Goal: Entertainment & Leisure: Consume media (video, audio)

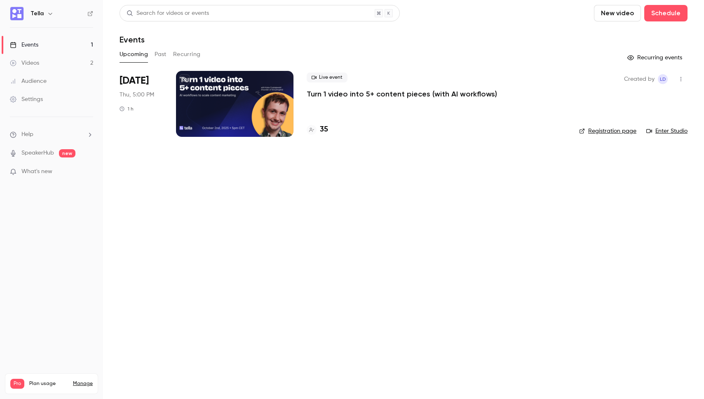
click at [376, 97] on p "Turn 1 video into 5+ content pieces (with AI workflows)" at bounding box center [402, 94] width 190 height 10
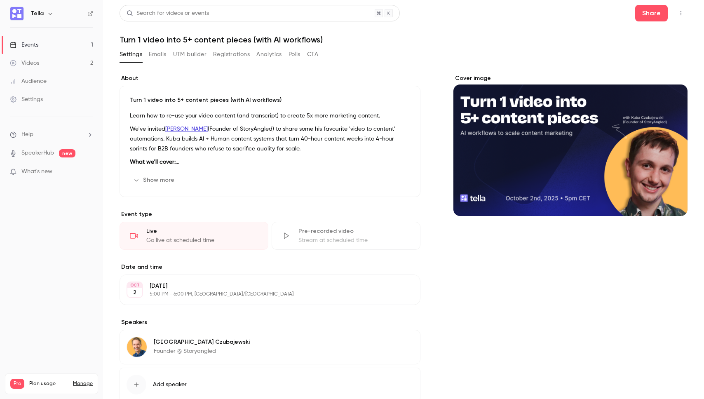
click at [187, 58] on button "UTM builder" at bounding box center [189, 54] width 33 height 13
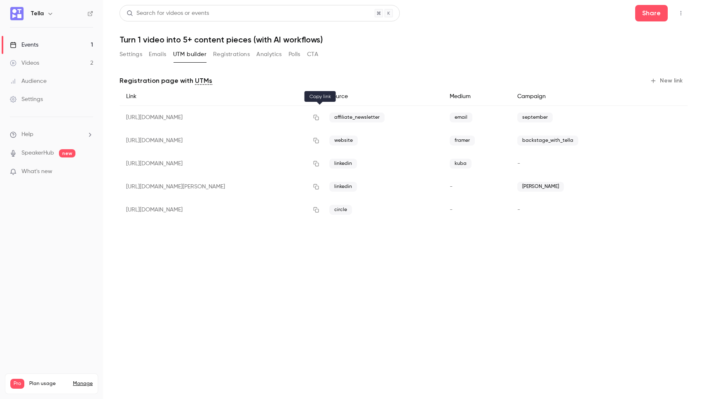
click at [317, 116] on icon "button" at bounding box center [316, 118] width 7 height 6
click at [151, 311] on main "Search for videos or events Share Turn 1 video into 5+ content pieces (with AI …" at bounding box center [403, 199] width 601 height 399
click at [42, 64] on link "Videos 2" at bounding box center [51, 63] width 103 height 18
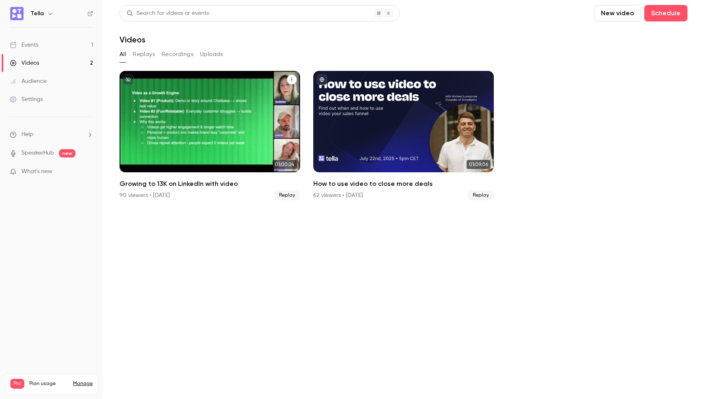
click at [249, 127] on div "Growing to 13K on LinkedIn with video" at bounding box center [210, 121] width 181 height 101
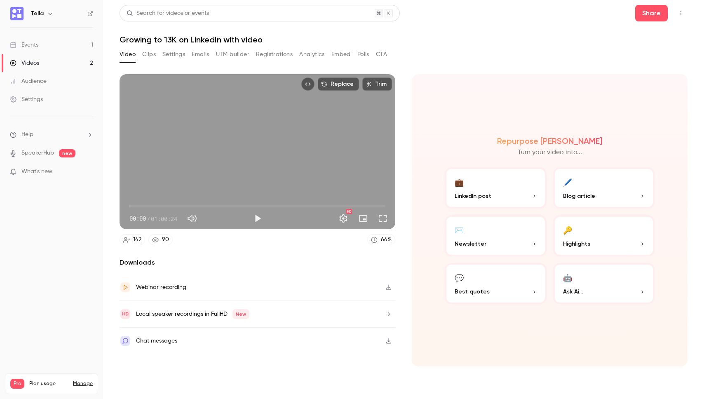
click at [153, 55] on button "Clips" at bounding box center [149, 54] width 14 height 13
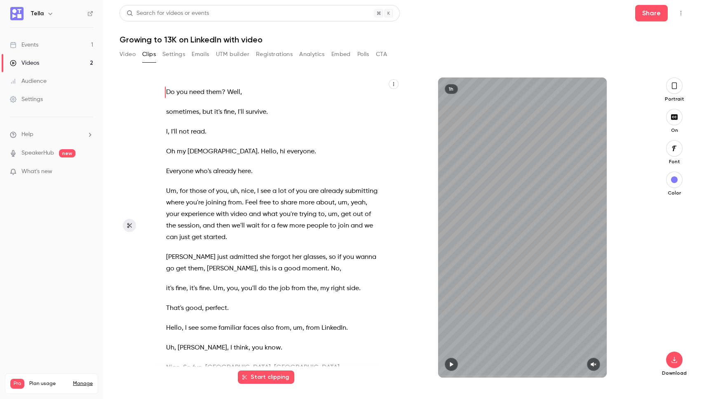
click at [120, 57] on button "Video" at bounding box center [128, 54] width 16 height 13
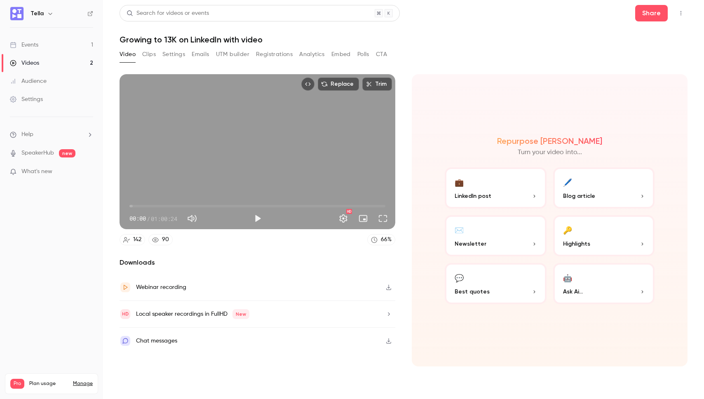
click at [253, 217] on button "Play" at bounding box center [257, 218] width 16 height 16
click at [381, 214] on button "Full screen" at bounding box center [383, 218] width 16 height 16
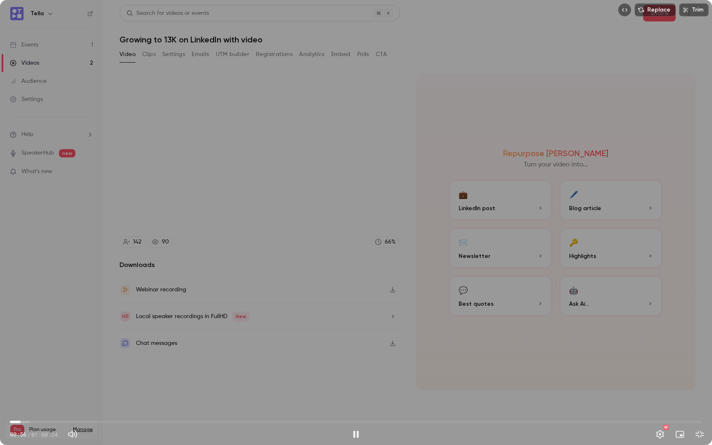
click at [21, 399] on span "00:56" at bounding box center [356, 422] width 693 height 13
click at [38, 399] on span "00:56" at bounding box center [356, 422] width 693 height 13
click at [56, 399] on span "04:01" at bounding box center [356, 422] width 693 height 13
click at [93, 399] on span "04:01" at bounding box center [356, 422] width 693 height 13
click at [89, 399] on span "07:19" at bounding box center [356, 422] width 693 height 13
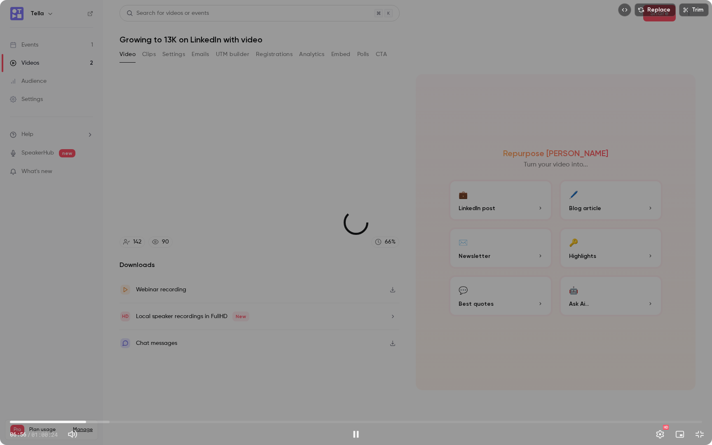
drag, startPoint x: 88, startPoint y: 421, endPoint x: 86, endPoint y: 418, distance: 4.2
click at [86, 399] on span "06:39" at bounding box center [86, 422] width 2 height 2
click at [80, 399] on span "06:50" at bounding box center [356, 422] width 693 height 13
click at [79, 399] on span "06:07" at bounding box center [80, 422] width 2 height 2
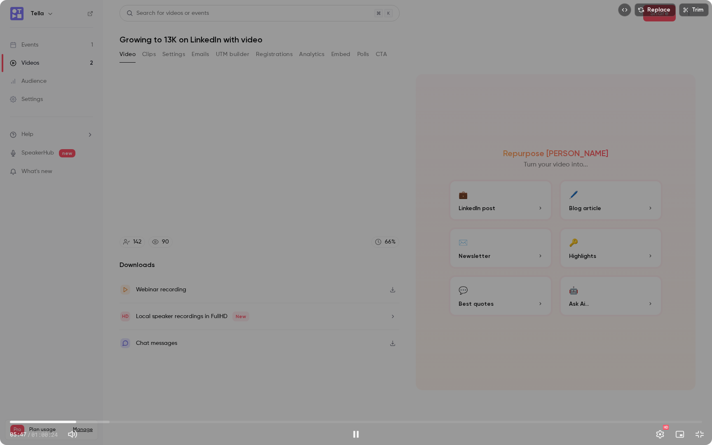
click at [65, 399] on span "05:47" at bounding box center [356, 422] width 693 height 13
click at [52, 399] on span "04:47" at bounding box center [356, 422] width 693 height 13
click at [57, 399] on span "03:37" at bounding box center [356, 422] width 693 height 13
click at [59, 399] on span "04:18" at bounding box center [59, 422] width 2 height 2
click at [63, 399] on span "04:18" at bounding box center [356, 422] width 693 height 13
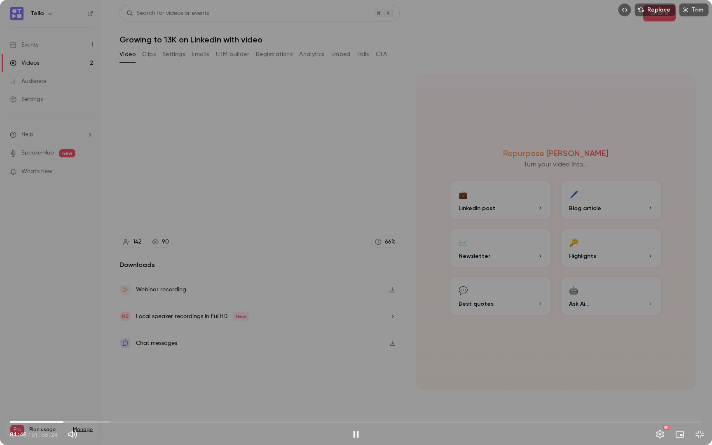
click at [68, 399] on span "04:40" at bounding box center [356, 422] width 693 height 13
click at [73, 399] on span "05:04" at bounding box center [356, 422] width 693 height 13
click at [79, 399] on span "05:32" at bounding box center [356, 422] width 693 height 13
click at [82, 399] on span "06:19" at bounding box center [82, 422] width 2 height 2
click at [84, 399] on span "06:19" at bounding box center [82, 422] width 2 height 2
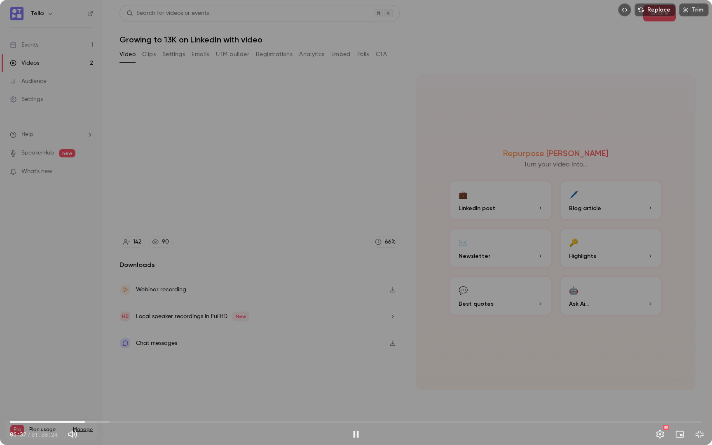
click at [92, 399] on span "06:32" at bounding box center [356, 422] width 693 height 13
click at [98, 399] on span "07:10" at bounding box center [356, 422] width 693 height 13
click at [99, 399] on span "07:41" at bounding box center [98, 422] width 2 height 2
click at [102, 399] on span "07:56" at bounding box center [101, 422] width 2 height 2
click at [104, 399] on span "08:14" at bounding box center [104, 422] width 2 height 2
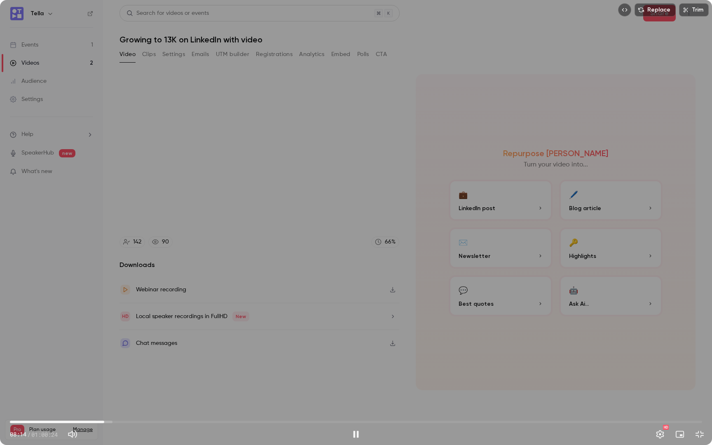
click at [106, 399] on span "08:14" at bounding box center [104, 422] width 2 height 2
click at [111, 399] on span "08:27" at bounding box center [356, 422] width 693 height 13
click at [113, 399] on span "08:50" at bounding box center [111, 422] width 2 height 2
click at [202, 285] on div "Replace Trim 09:09 09:09 / 01:00:24 HD" at bounding box center [356, 222] width 712 height 445
click at [202, 285] on div "Replace Trim 09:10 09:10 / 01:00:24 HD" at bounding box center [356, 222] width 712 height 445
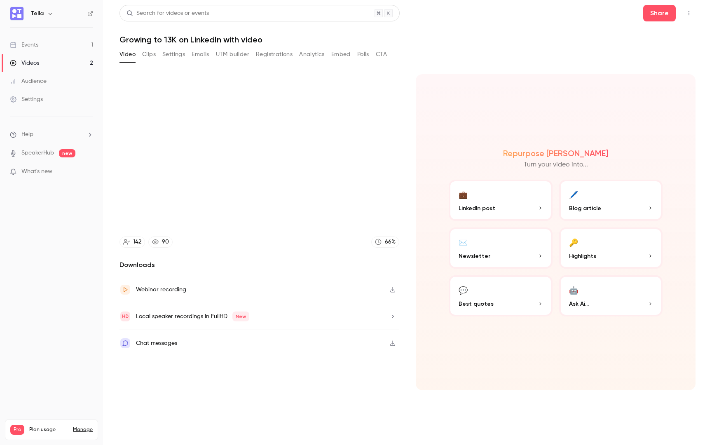
click at [202, 285] on div "Replace Trim 09:10 09:10 / 01:00:24 HD" at bounding box center [356, 222] width 712 height 445
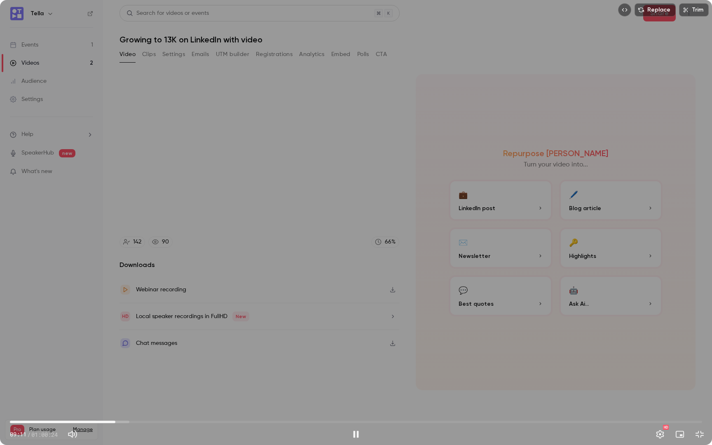
click at [268, 306] on div "Replace Trim 09:11 09:11 / 01:00:24 HD" at bounding box center [356, 222] width 712 height 445
click at [267, 306] on div "Replace Trim 09:11 09:11 / 01:00:24 HD" at bounding box center [356, 222] width 712 height 445
click at [117, 399] on span "09:12" at bounding box center [115, 422] width 2 height 2
click at [125, 399] on span "10:04" at bounding box center [356, 422] width 693 height 13
click at [127, 399] on span "10:04" at bounding box center [125, 422] width 2 height 2
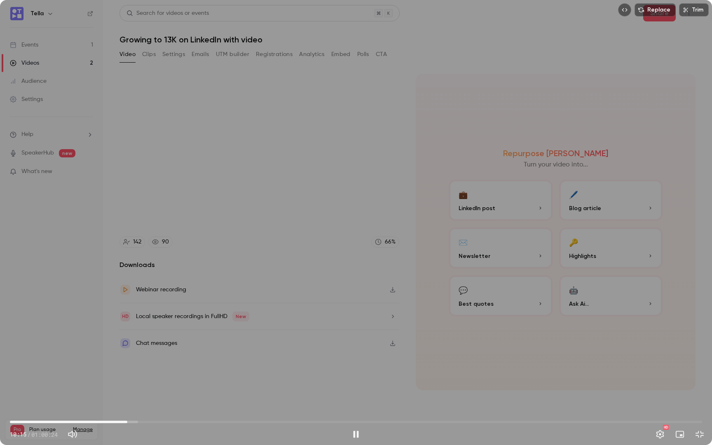
click at [169, 313] on div "Replace Trim 10:15 10:15 / 01:00:24 HD" at bounding box center [356, 222] width 712 height 445
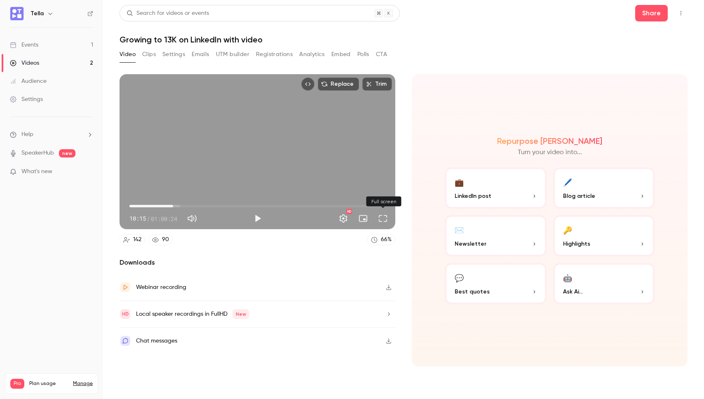
click at [384, 218] on button "Full screen" at bounding box center [383, 218] width 16 height 16
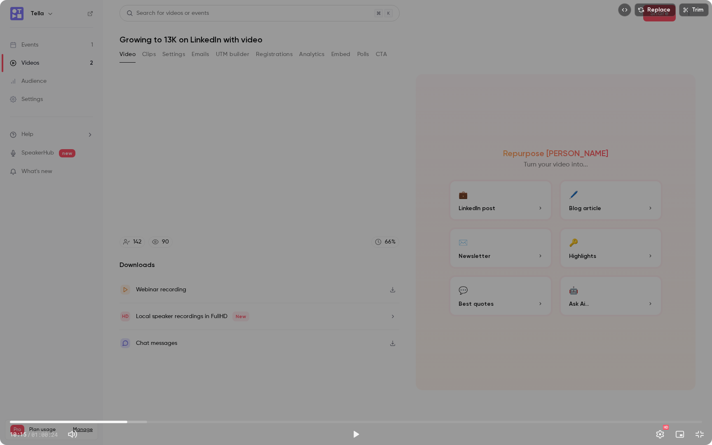
click at [126, 399] on span "10:15" at bounding box center [127, 422] width 2 height 2
click at [146, 296] on div "Replace Trim 09:57 09:57 / 01:00:24 HD" at bounding box center [356, 222] width 712 height 445
click at [144, 399] on span "10:07" at bounding box center [356, 422] width 693 height 13
click at [158, 399] on span "11:43" at bounding box center [356, 422] width 693 height 13
click at [232, 399] on span "12:56" at bounding box center [356, 422] width 693 height 13
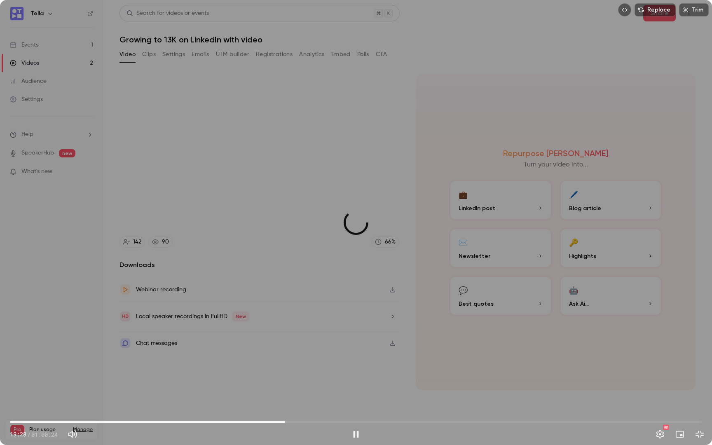
click at [285, 399] on span "24:01" at bounding box center [356, 422] width 693 height 13
click at [298, 399] on span "24:01" at bounding box center [356, 422] width 693 height 13
click at [316, 399] on span "25:08" at bounding box center [356, 422] width 693 height 13
click at [327, 399] on span "26:41" at bounding box center [356, 422] width 693 height 13
click at [351, 376] on div "Replace Trim 27:40 27:40 / 01:00:24 HD" at bounding box center [356, 222] width 712 height 445
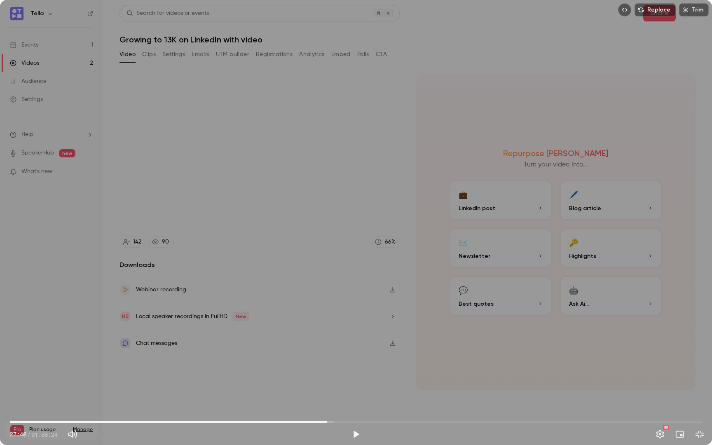
click at [349, 368] on div "Replace Trim 27:40 27:40 / 01:00:24 HD" at bounding box center [356, 222] width 712 height 445
click at [349, 368] on div "Replace Trim 27:41 27:41 / 01:00:24 HD" at bounding box center [356, 222] width 712 height 445
click at [320, 399] on span "27:42" at bounding box center [356, 422] width 693 height 13
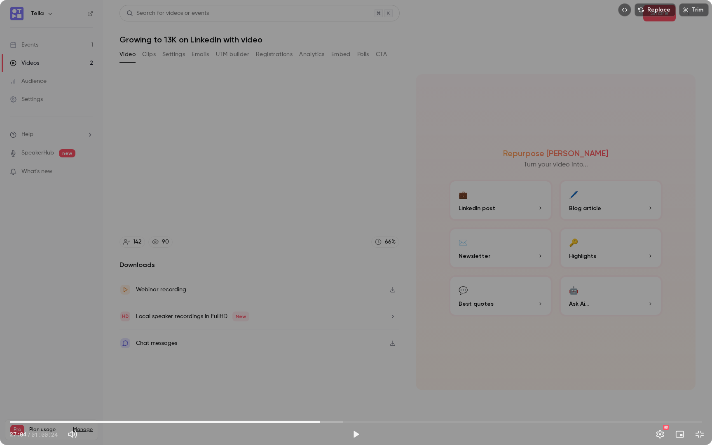
click at [240, 58] on div "Replace Trim 27:04 27:04 / 01:00:24 HD" at bounding box center [356, 222] width 712 height 445
click at [339, 399] on span "27:11" at bounding box center [356, 422] width 693 height 13
click at [351, 399] on span "28:43" at bounding box center [356, 422] width 693 height 13
click at [363, 399] on span "30:48" at bounding box center [356, 422] width 693 height 13
click at [377, 399] on span "30:48" at bounding box center [356, 422] width 693 height 13
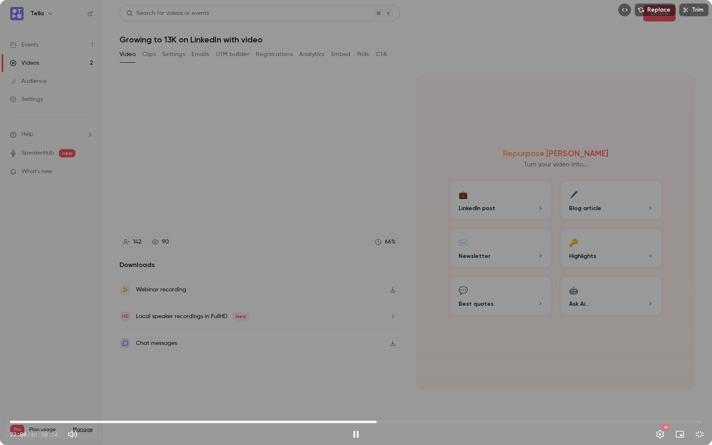
click at [392, 399] on span "32:00" at bounding box center [356, 422] width 693 height 13
click at [381, 399] on span "32:19" at bounding box center [356, 422] width 693 height 13
click at [403, 399] on span "32:31" at bounding box center [356, 422] width 693 height 13
click at [421, 399] on span "35:53" at bounding box center [356, 422] width 693 height 13
click at [428, 399] on span "36:27" at bounding box center [356, 422] width 693 height 13
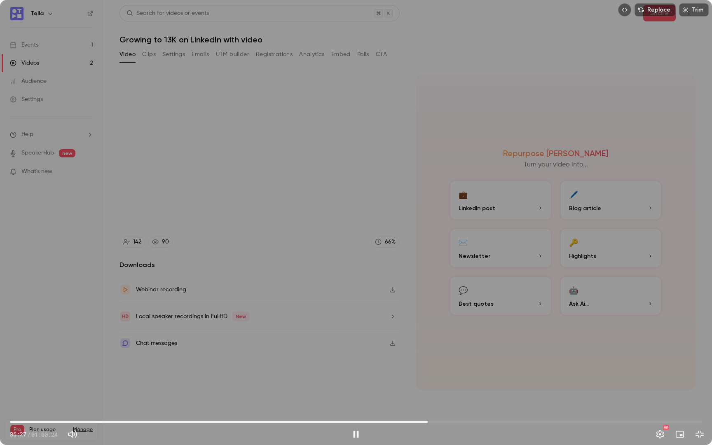
click at [439, 399] on span "36:27" at bounding box center [356, 422] width 693 height 13
click at [452, 399] on span "37:25" at bounding box center [356, 422] width 693 height 13
click at [465, 399] on span "39:39" at bounding box center [356, 422] width 693 height 13
click at [475, 399] on span "40:35" at bounding box center [356, 422] width 693 height 13
click at [484, 399] on span "40:35" at bounding box center [356, 422] width 693 height 13
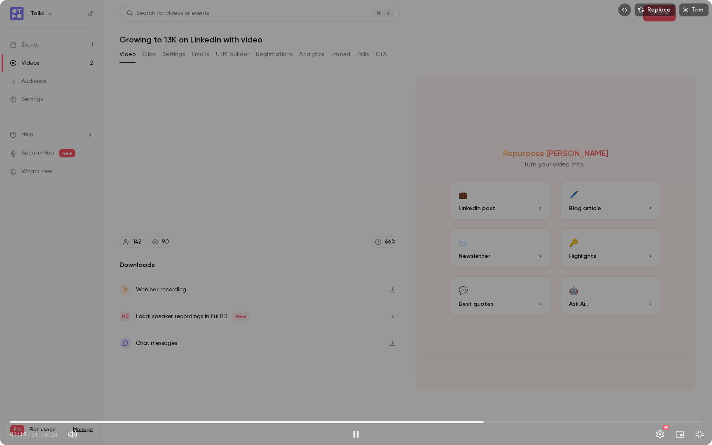
click at [494, 399] on span "41:19" at bounding box center [356, 422] width 693 height 13
click at [505, 399] on span "42:10" at bounding box center [356, 422] width 693 height 13
click at [515, 399] on span "44:02" at bounding box center [356, 422] width 693 height 13
click at [526, 399] on span "44:02" at bounding box center [356, 422] width 693 height 13
click at [551, 399] on span "47:12" at bounding box center [356, 422] width 693 height 13
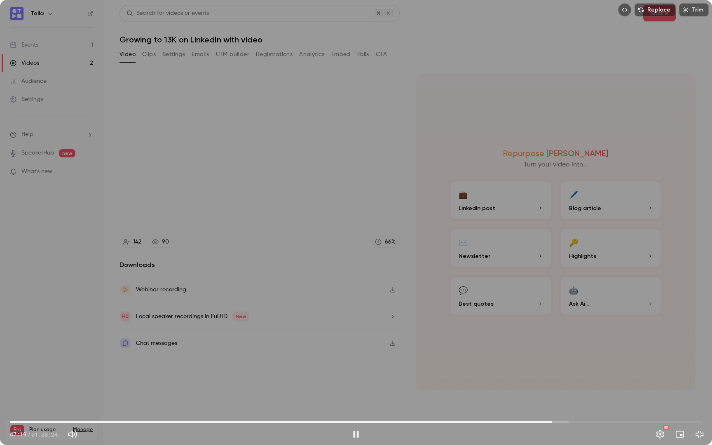
click at [558, 399] on span "47:19" at bounding box center [356, 422] width 693 height 13
click at [564, 399] on span "48:19" at bounding box center [356, 422] width 693 height 13
click at [574, 399] on span "48:22" at bounding box center [356, 422] width 693 height 13
click at [581, 399] on span "49:45" at bounding box center [356, 422] width 693 height 13
click at [588, 399] on span "49:46" at bounding box center [356, 422] width 693 height 13
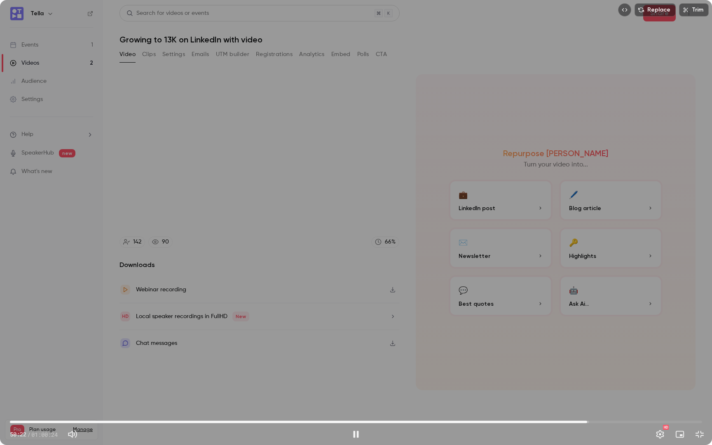
click at [509, 399] on span "50:22" at bounding box center [356, 422] width 693 height 13
click at [516, 399] on span "44:09" at bounding box center [356, 422] width 693 height 13
click at [525, 399] on span "44:09" at bounding box center [356, 422] width 693 height 13
click at [531, 399] on span "44:54" at bounding box center [356, 422] width 693 height 13
click at [532, 399] on span "45:25" at bounding box center [530, 422] width 2 height 2
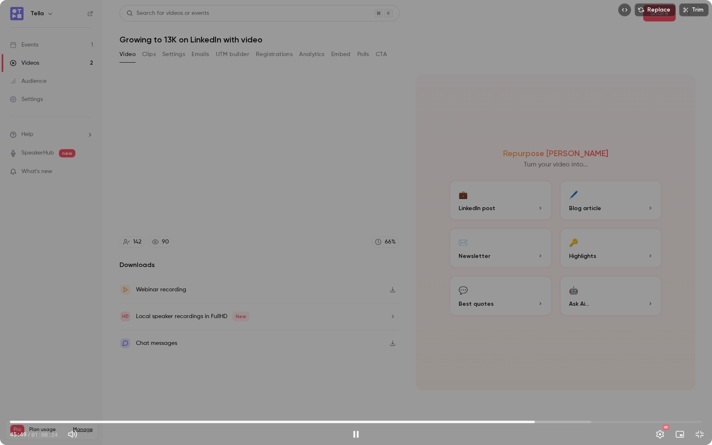
click at [270, 399] on span "45:49" at bounding box center [356, 422] width 693 height 13
click at [223, 399] on span "22:43" at bounding box center [356, 422] width 693 height 13
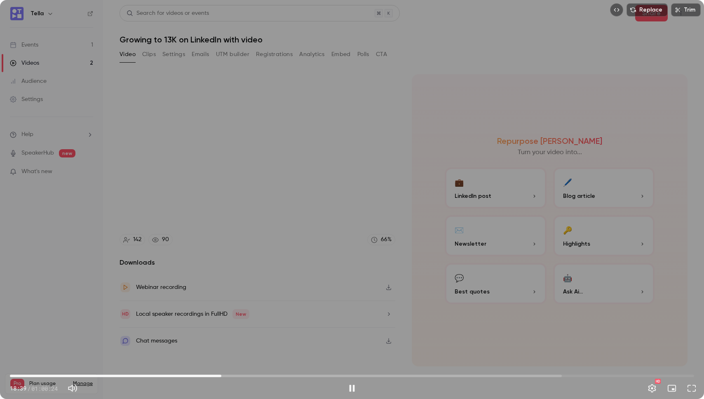
click at [193, 182] on div "Replace Trim 18:39 18:39 / 01:00:24 HD" at bounding box center [352, 199] width 704 height 399
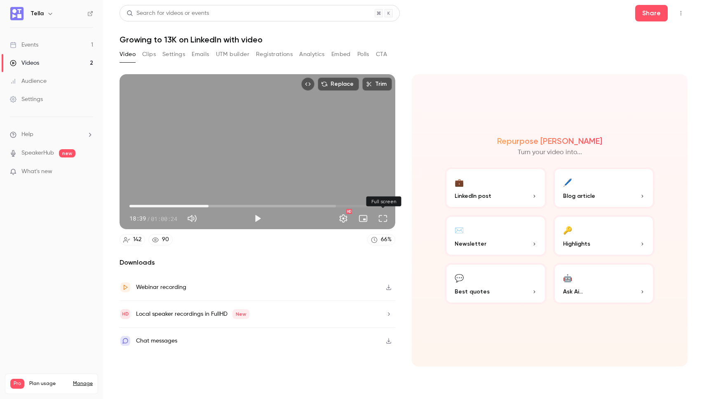
click at [388, 215] on button "Full screen" at bounding box center [383, 218] width 16 height 16
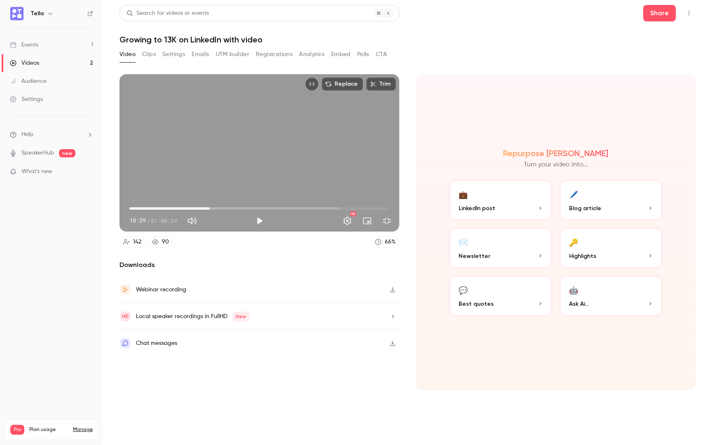
type input "******"
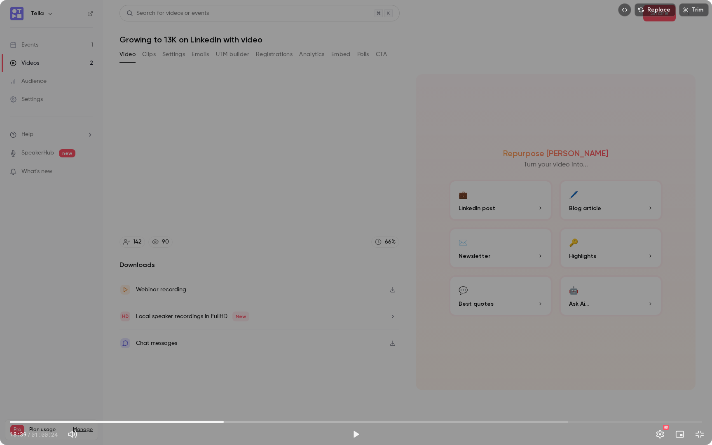
click at [692, 399] on button "Exit full screen" at bounding box center [700, 434] width 16 height 16
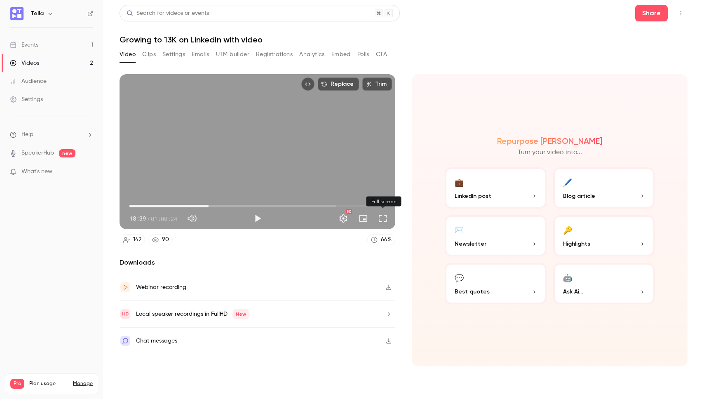
click at [387, 216] on button "Full screen" at bounding box center [383, 218] width 16 height 16
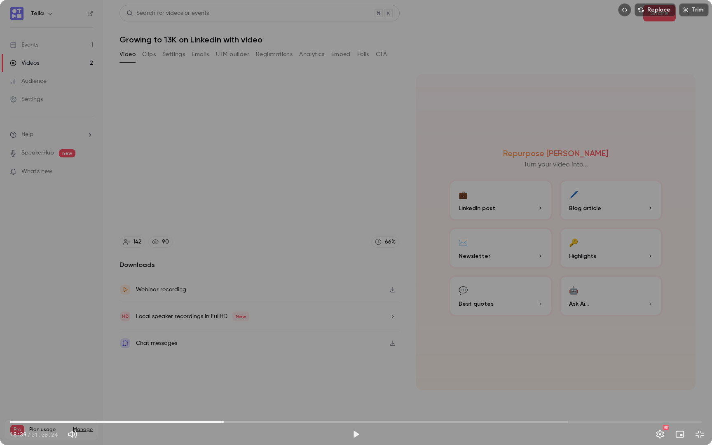
click at [261, 189] on div "Replace Trim 18:39 18:39 / 01:00:24 HD" at bounding box center [356, 222] width 712 height 445
click at [102, 178] on div "Replace Trim 18:48 18:48 / 01:00:24 HD" at bounding box center [356, 222] width 712 height 445
click at [221, 399] on span "18:48" at bounding box center [356, 422] width 693 height 13
click at [326, 134] on div "Replace Trim 18:22 18:22 / 01:00:24 HD" at bounding box center [356, 222] width 712 height 445
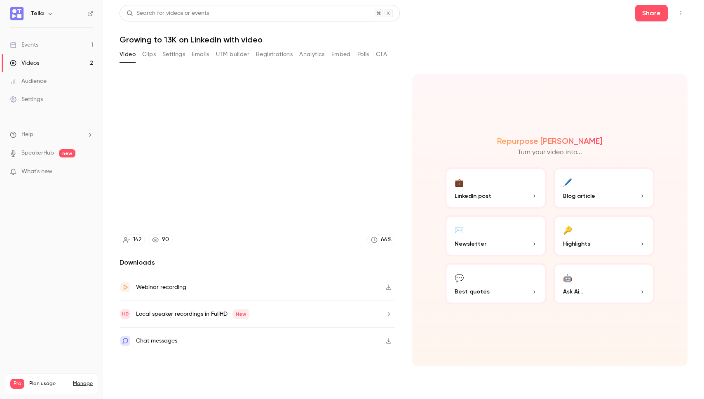
click at [331, 290] on div "Webinar recording" at bounding box center [258, 287] width 276 height 27
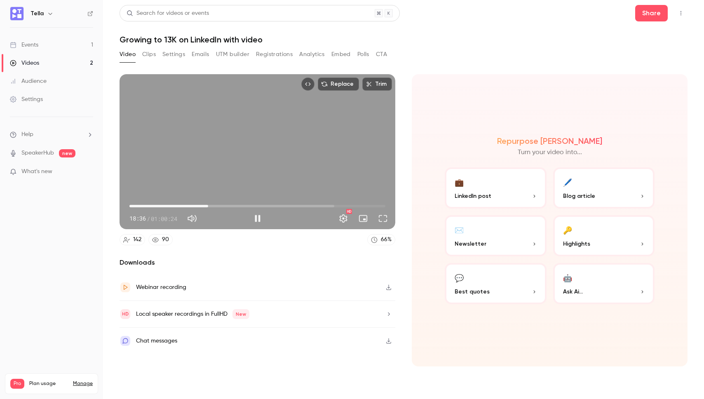
click at [308, 153] on div "Replace Trim 18:36 18:36 / 01:00:24 HD" at bounding box center [258, 151] width 276 height 155
drag, startPoint x: 101, startPoint y: 233, endPoint x: 35, endPoint y: 233, distance: 65.6
click at [35, 233] on nav "Tella Events 1 Videos 2 Audience Settings Help SpeakerHub new What's new Pro Pl…" at bounding box center [51, 199] width 103 height 399
click at [266, 350] on div "Chat messages" at bounding box center [258, 341] width 276 height 26
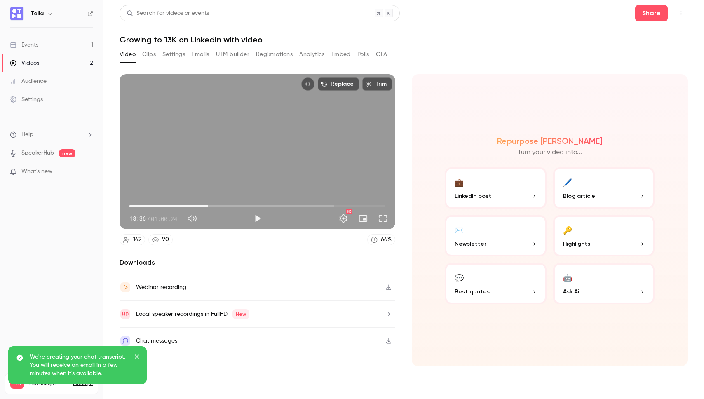
type input "******"
